Goal: Communication & Community: Answer question/provide support

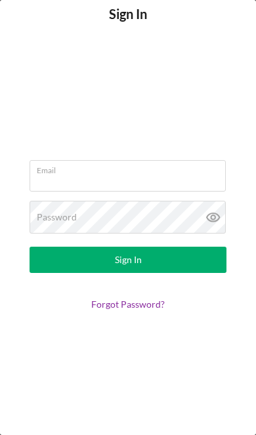
click at [102, 175] on input "Email" at bounding box center [128, 176] width 196 height 32
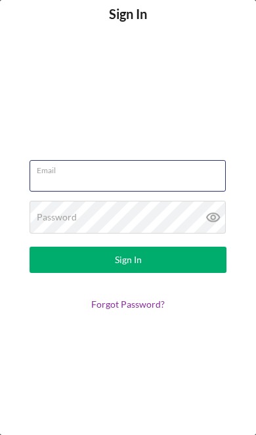
type input "[EMAIL_ADDRESS][DOMAIN_NAME]"
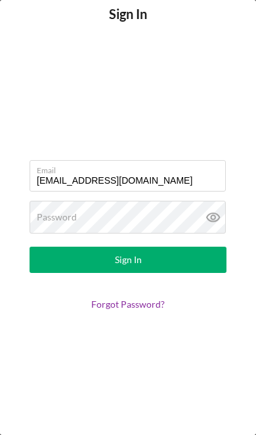
click at [128, 260] on button "Sign In" at bounding box center [128, 260] width 197 height 26
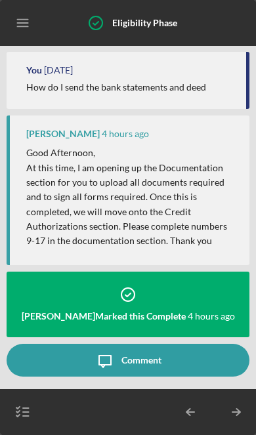
scroll to position [139, 0]
click at [28, 412] on line "button" at bounding box center [26, 412] width 6 height 0
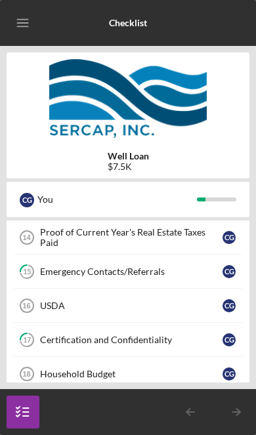
scroll to position [569, 0]
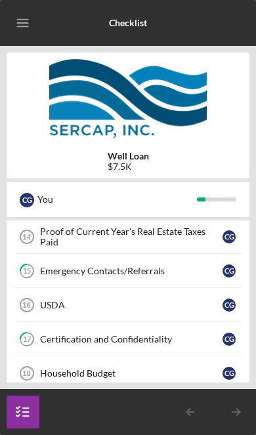
click at [190, 305] on div "USDA" at bounding box center [131, 305] width 183 height 11
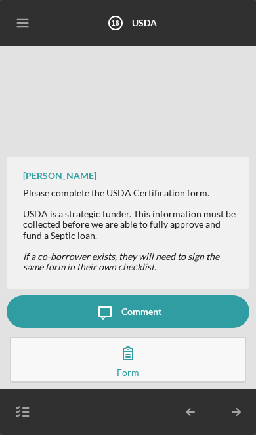
click at [135, 365] on icon "button" at bounding box center [128, 353] width 33 height 33
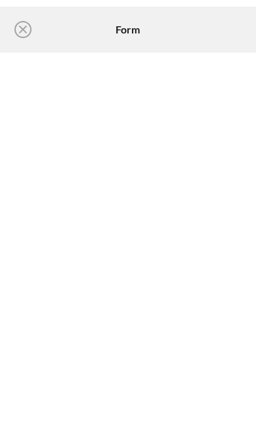
click at [24, 32] on icon "Icon/Close" at bounding box center [23, 29] width 33 height 33
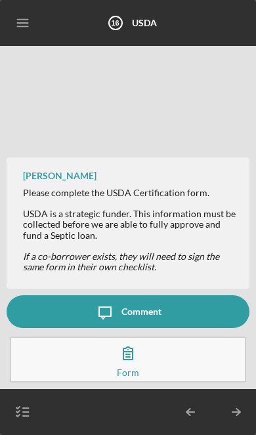
click at [22, 405] on icon "button" at bounding box center [23, 412] width 33 height 33
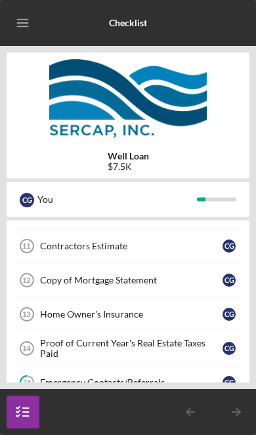
scroll to position [457, 0]
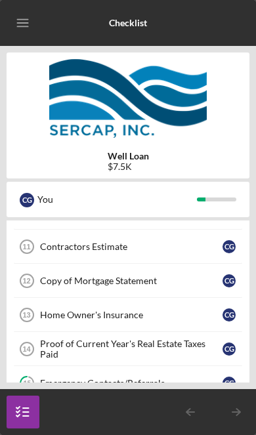
click at [214, 280] on div "Copy of Mortgage Statement" at bounding box center [131, 281] width 183 height 11
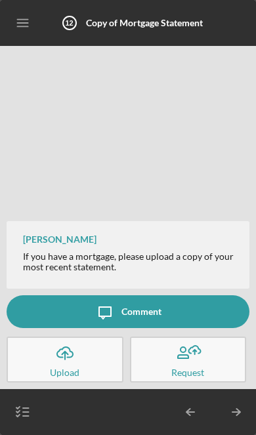
click at [136, 315] on div "Comment" at bounding box center [142, 312] width 40 height 33
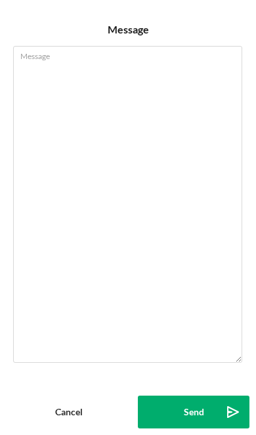
click at [55, 83] on textarea "Message" at bounding box center [127, 204] width 229 height 317
type textarea "No morg"
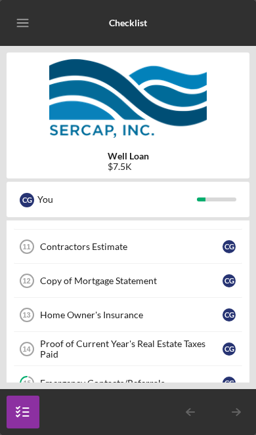
click at [190, 290] on link "Copy of Mortgage Statement 12 Copy of Mortgage Statement C G" at bounding box center [128, 281] width 230 height 34
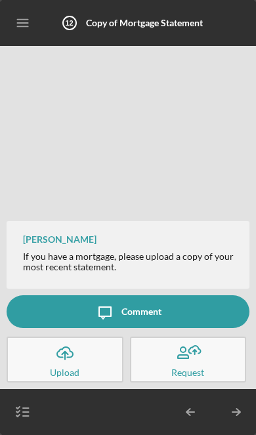
click at [156, 312] on div "Comment" at bounding box center [142, 312] width 40 height 33
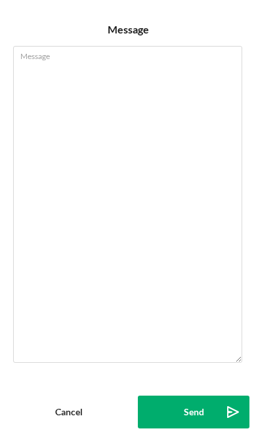
click at [64, 100] on textarea "Message" at bounding box center [127, 204] width 229 height 317
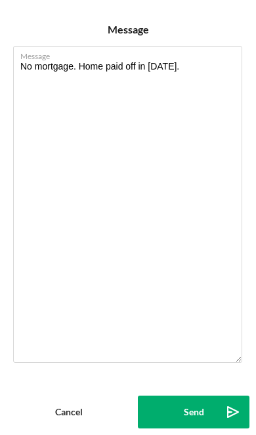
type textarea "No mortgage. Home paid off in [DATE]."
click at [194, 412] on div "Send" at bounding box center [194, 412] width 20 height 33
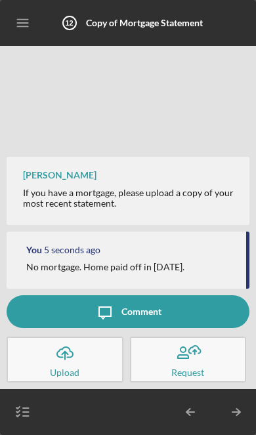
click at [23, 409] on line "button" at bounding box center [26, 409] width 6 height 0
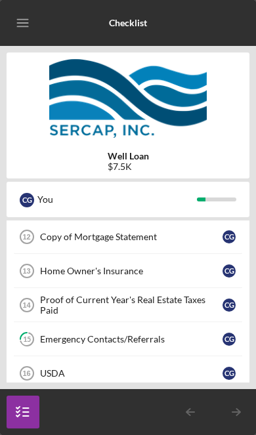
scroll to position [504, 0]
